Goal: Task Accomplishment & Management: Manage account settings

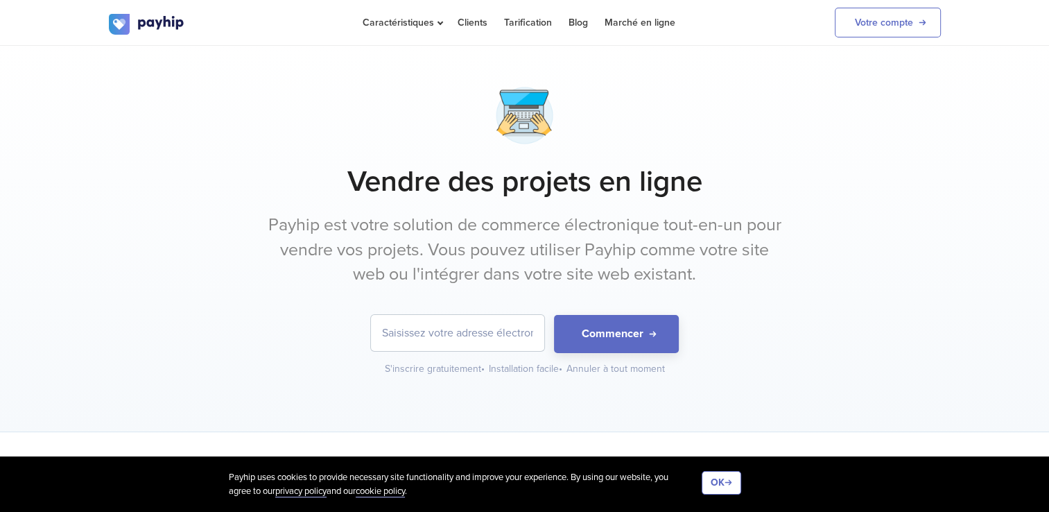
click at [426, 328] on input "email" at bounding box center [457, 333] width 173 height 36
type input "[EMAIL_ADDRESS][DOMAIN_NAME]"
click at [876, 21] on link "Votre compte" at bounding box center [888, 23] width 106 height 30
